Goal: Navigation & Orientation: Go to known website

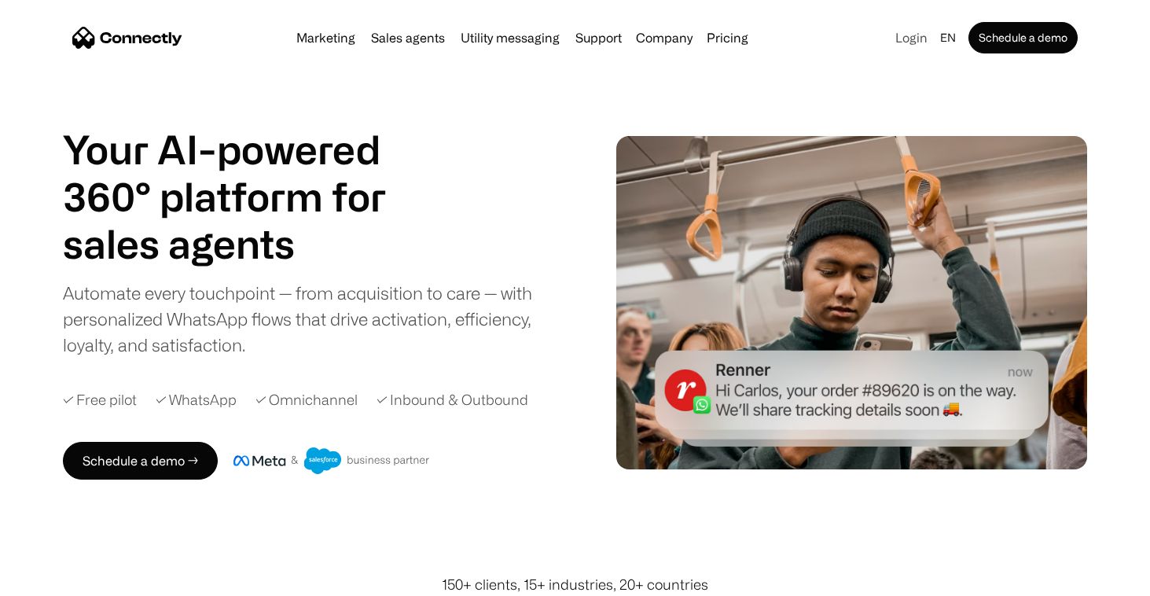
click at [898, 38] on link "Login" at bounding box center [911, 38] width 45 height 22
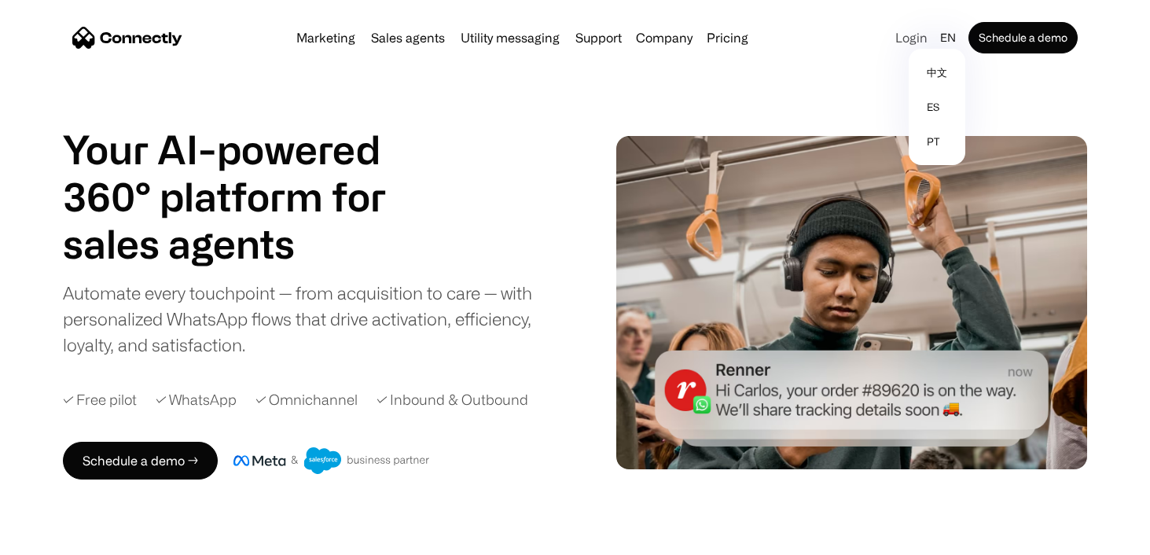
click at [913, 35] on link "Login" at bounding box center [911, 38] width 45 height 22
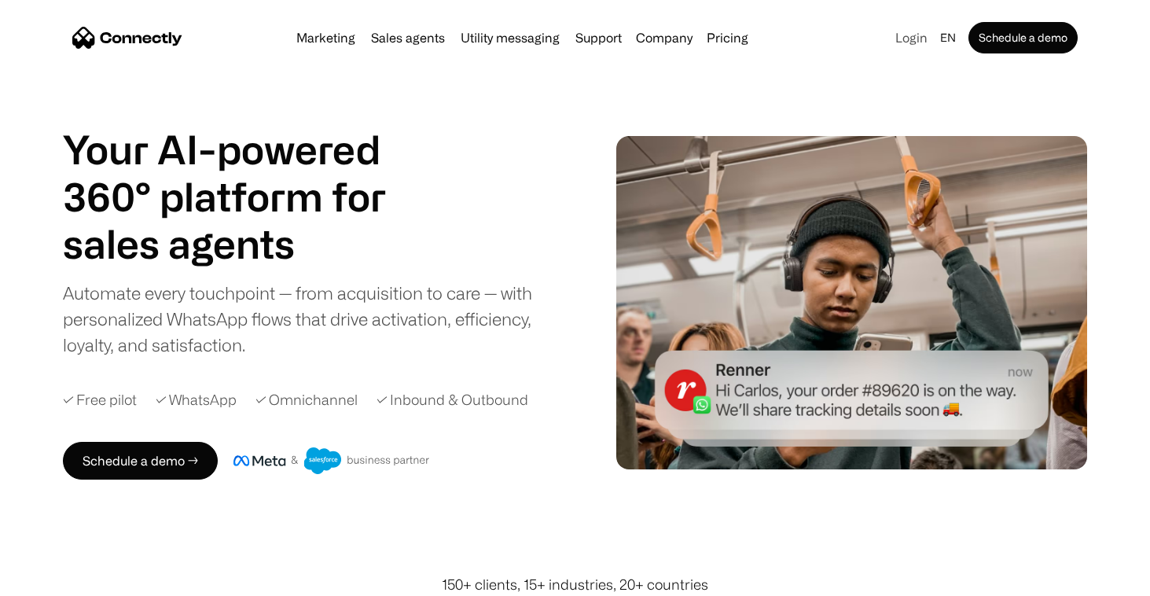
click at [915, 38] on link "Login" at bounding box center [911, 38] width 45 height 22
